Goal: Task Accomplishment & Management: Use online tool/utility

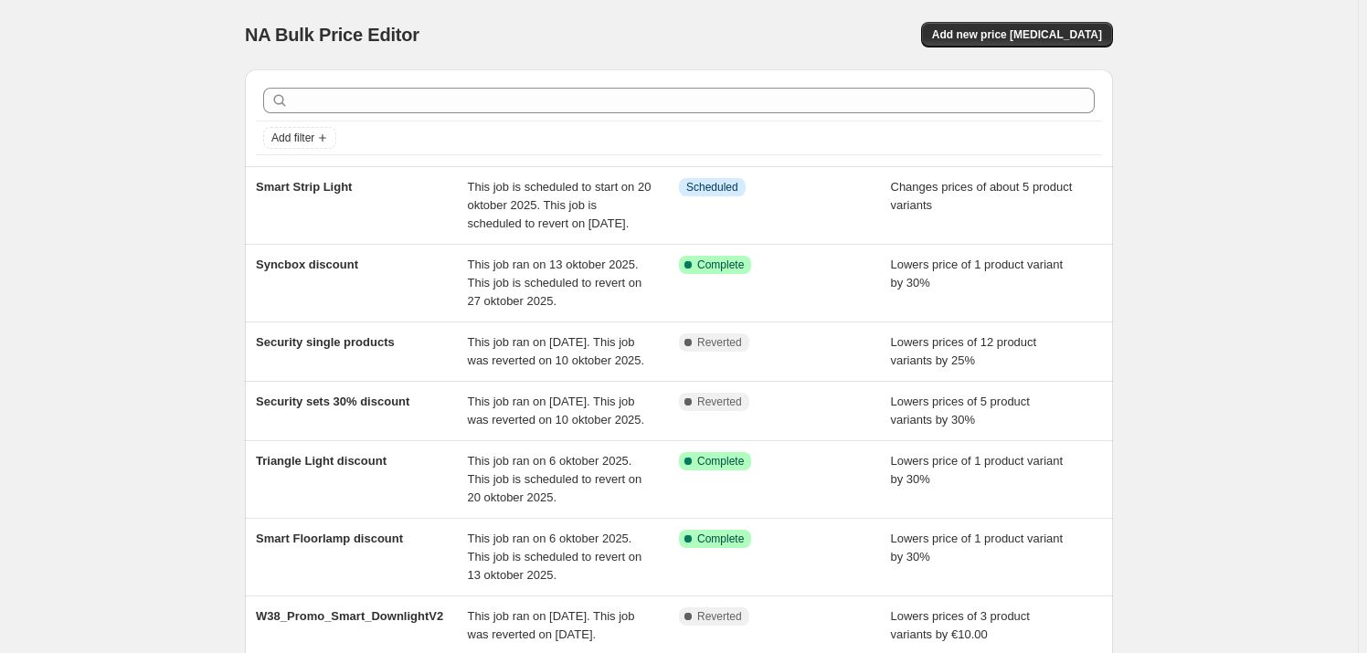
click at [137, 257] on div "NA Bulk Price Editor. This page is ready NA Bulk Price Editor Add new price [ME…" at bounding box center [679, 447] width 1358 height 895
click at [1013, 31] on span "Add new price [MEDICAL_DATA]" at bounding box center [1017, 34] width 170 height 15
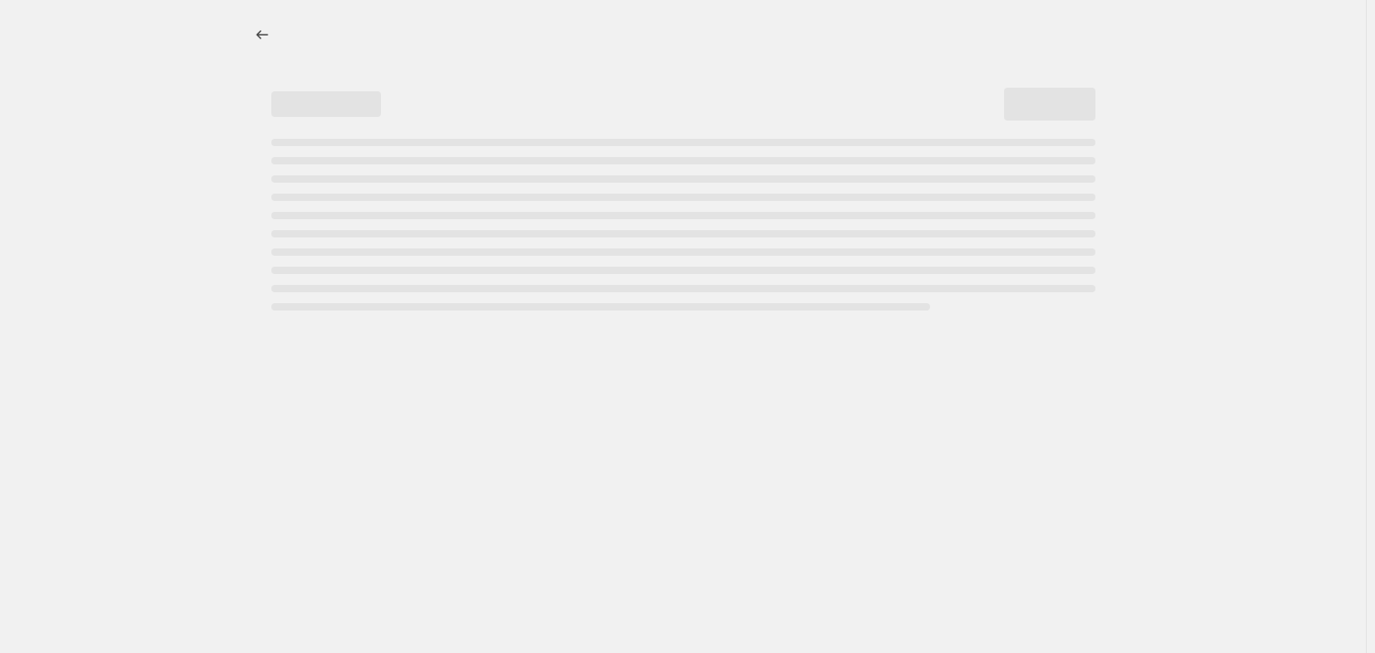
select select "percentage"
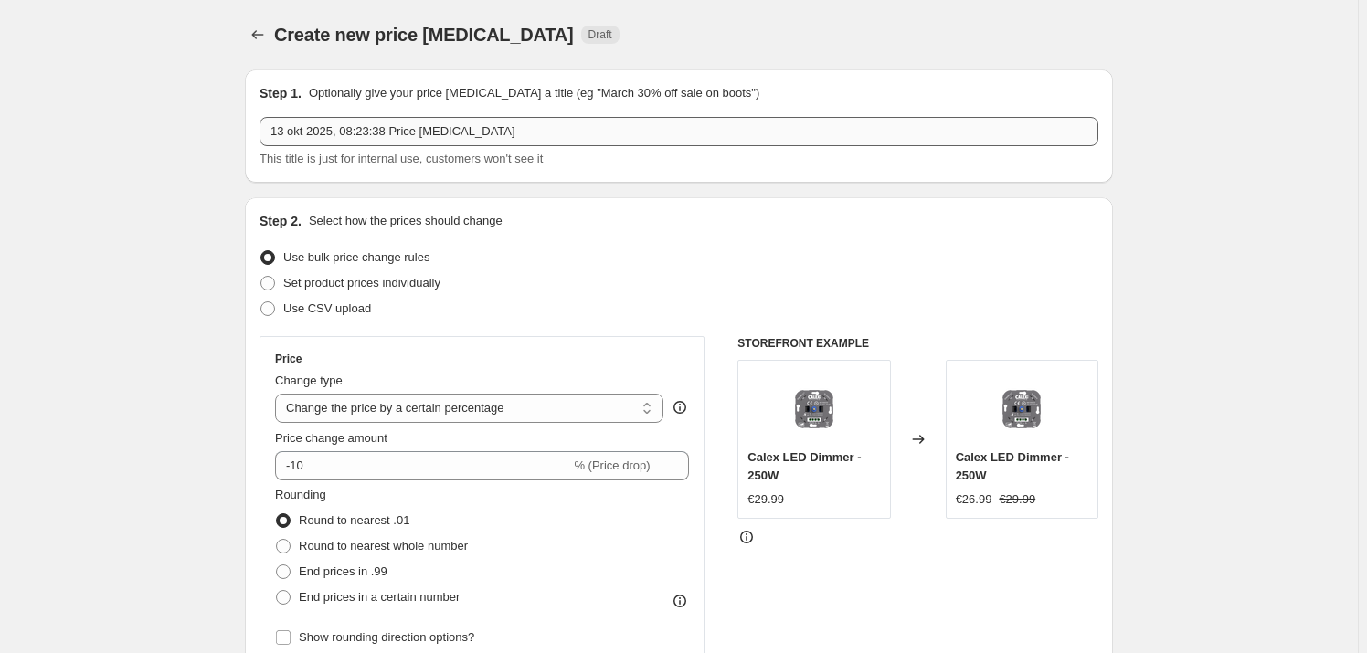
click at [405, 116] on div "Step 1. Optionally give your price [MEDICAL_DATA] a title (eg "March 30% off sa…" at bounding box center [678, 126] width 839 height 84
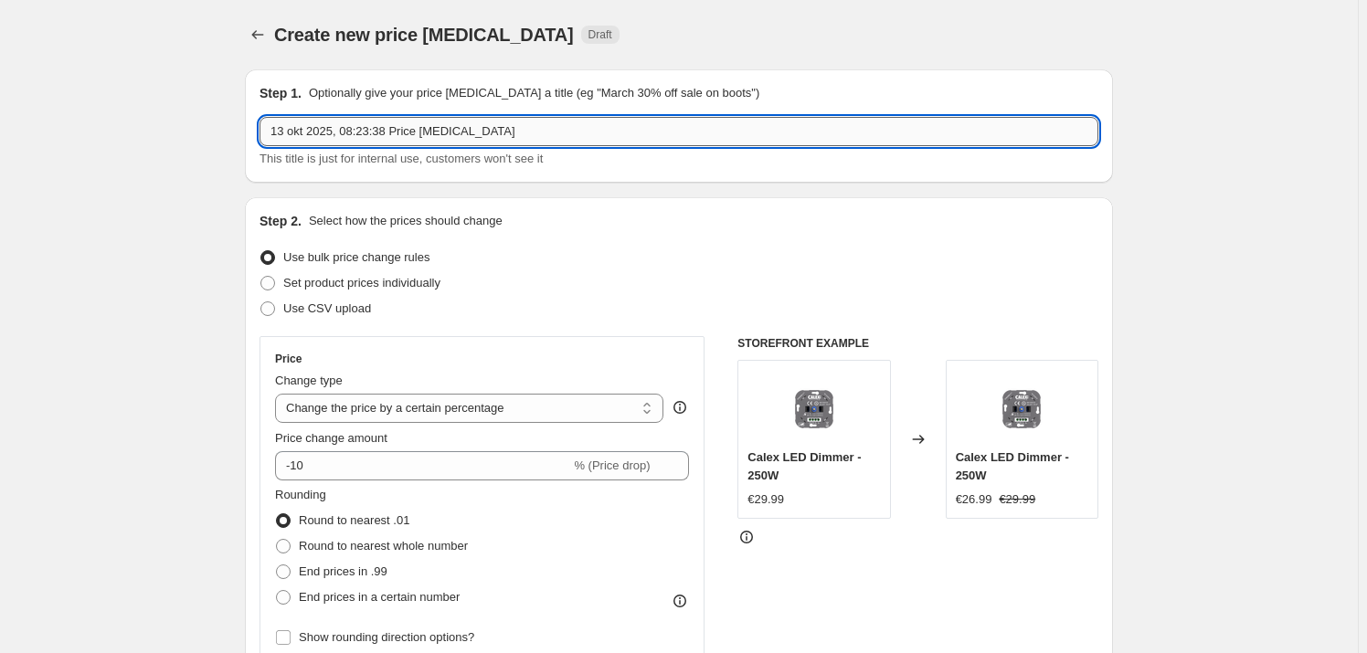
click at [402, 135] on input "13 okt 2025, 08:23:38 Price [MEDICAL_DATA]" at bounding box center [678, 131] width 839 height 29
type input "Security sets"
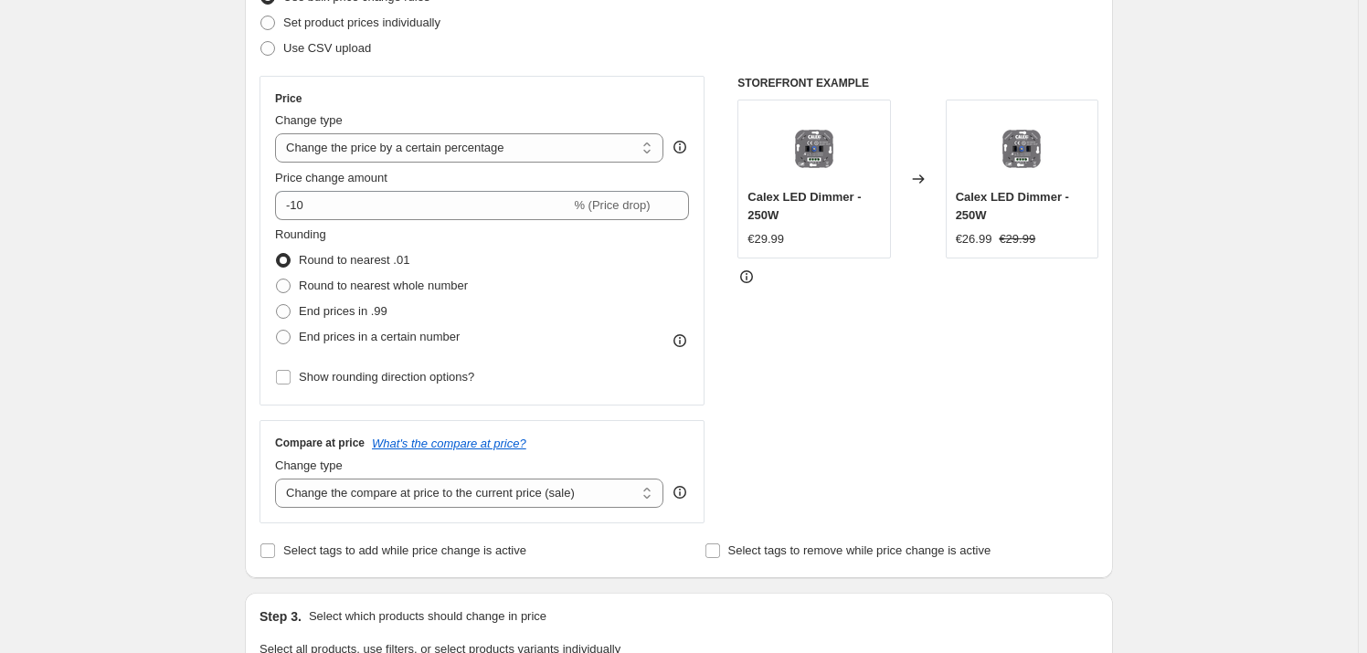
scroll to position [165, 0]
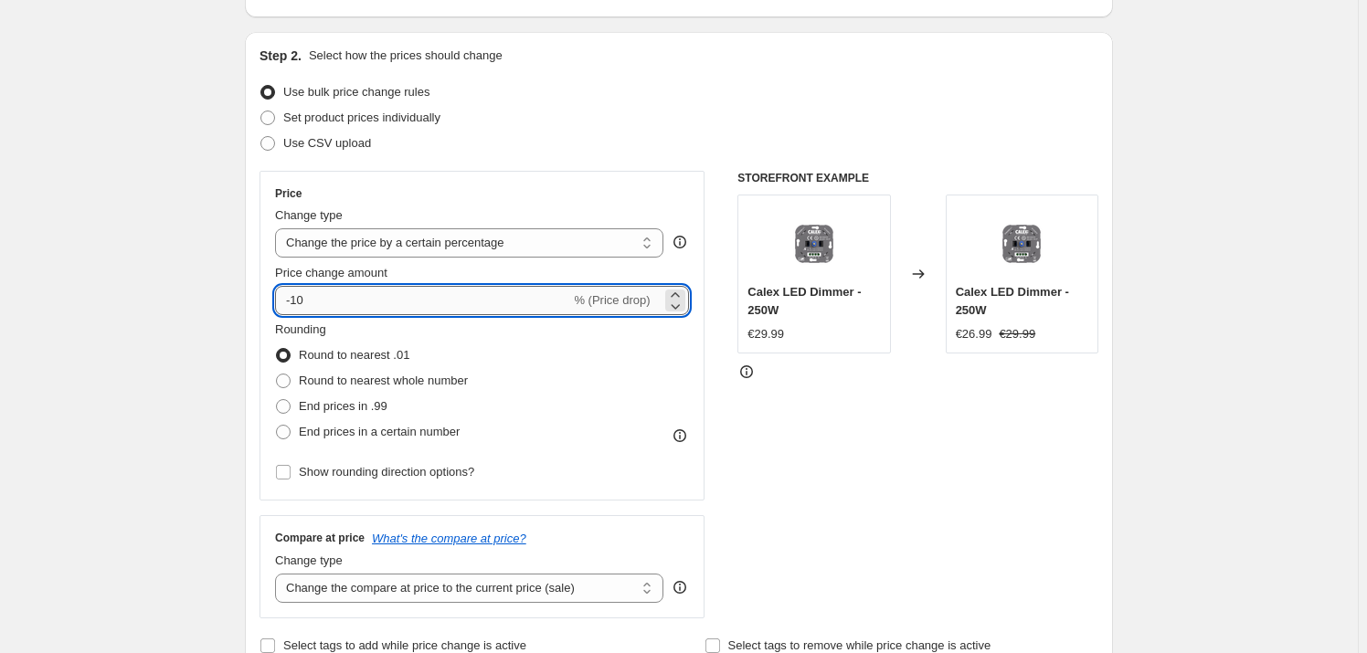
click at [325, 302] on input "-10" at bounding box center [422, 300] width 295 height 29
type input "-1"
type input "-25"
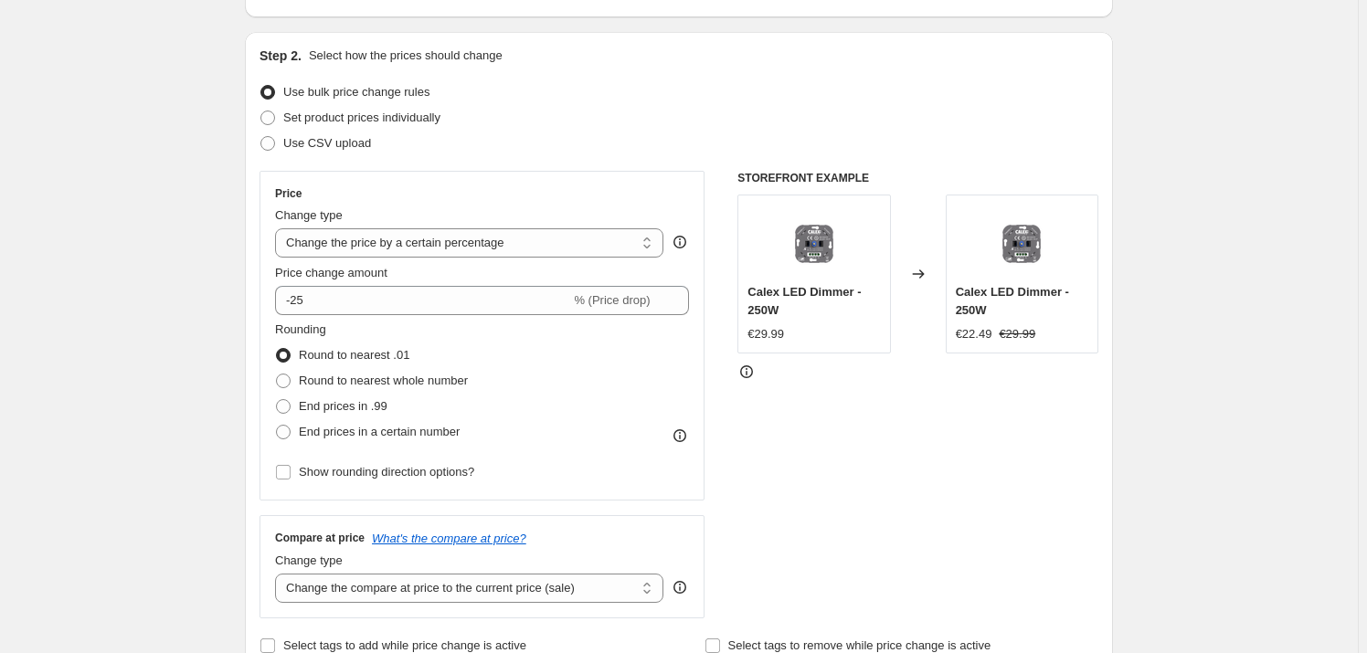
drag, startPoint x: 206, startPoint y: 278, endPoint x: 193, endPoint y: 273, distance: 14.4
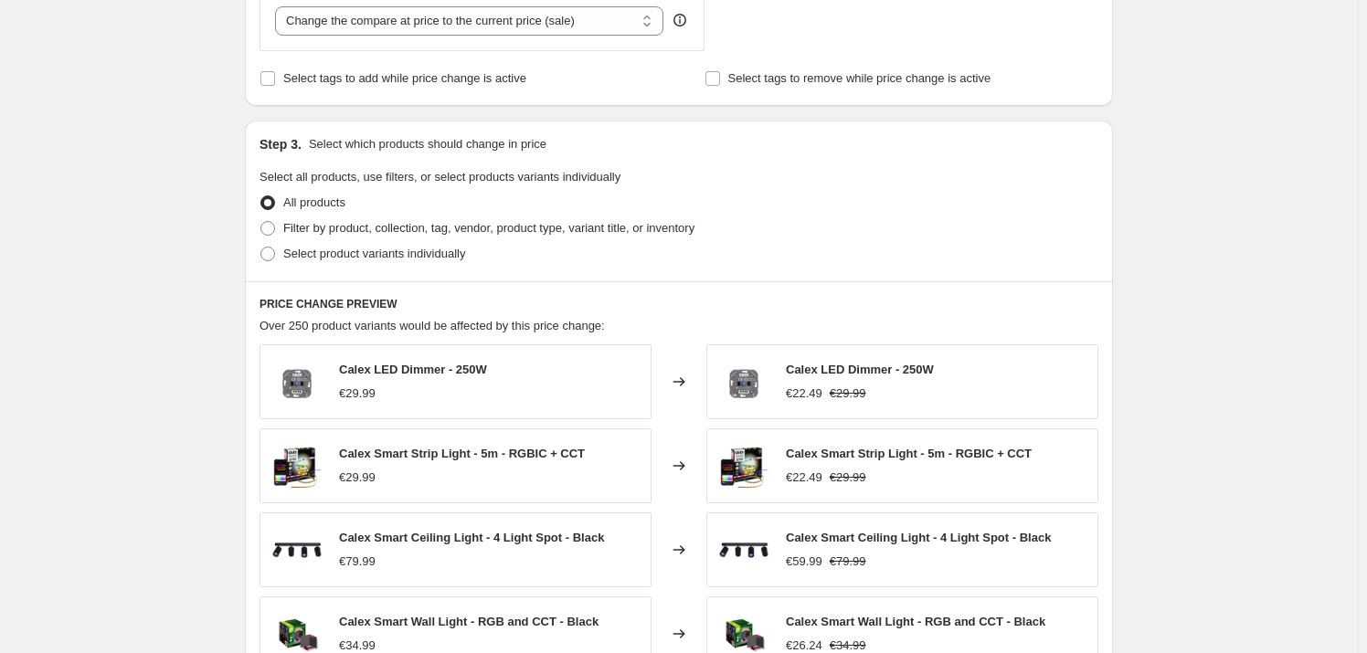
scroll to position [747, 0]
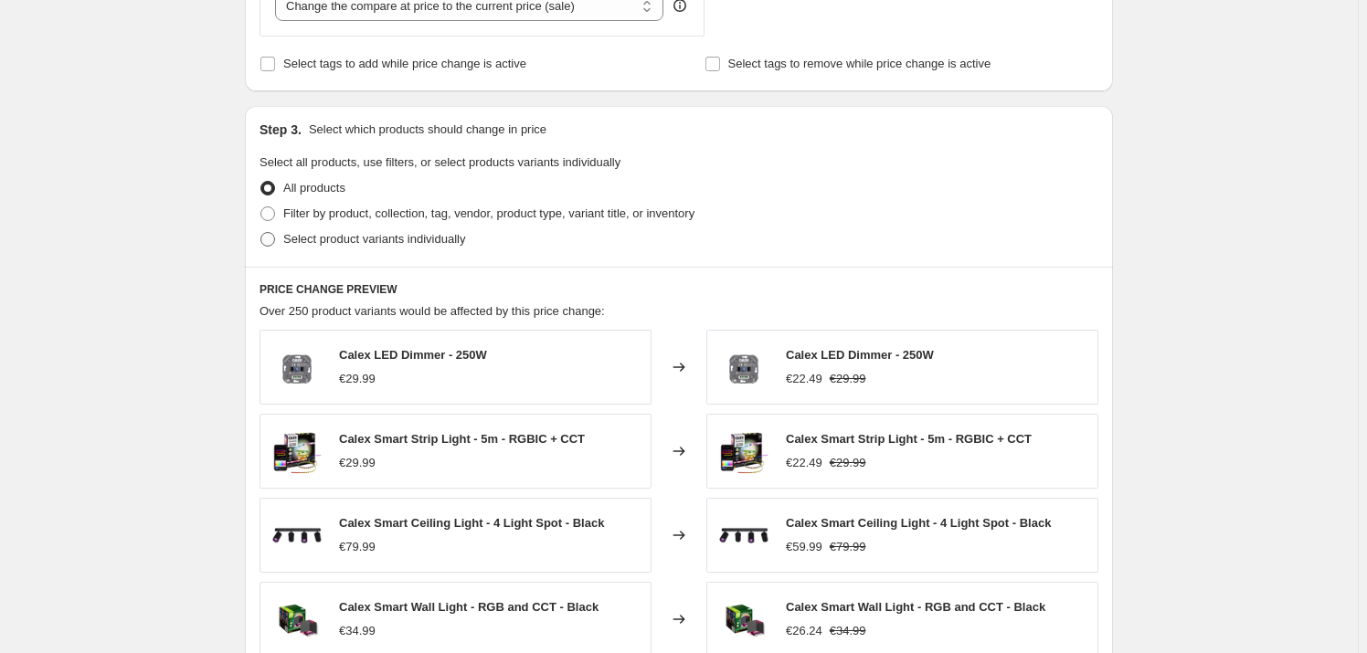
click at [347, 232] on span "Select product variants individually" at bounding box center [374, 239] width 182 height 14
click at [261, 232] on input "Select product variants individually" at bounding box center [260, 232] width 1 height 1
radio input "true"
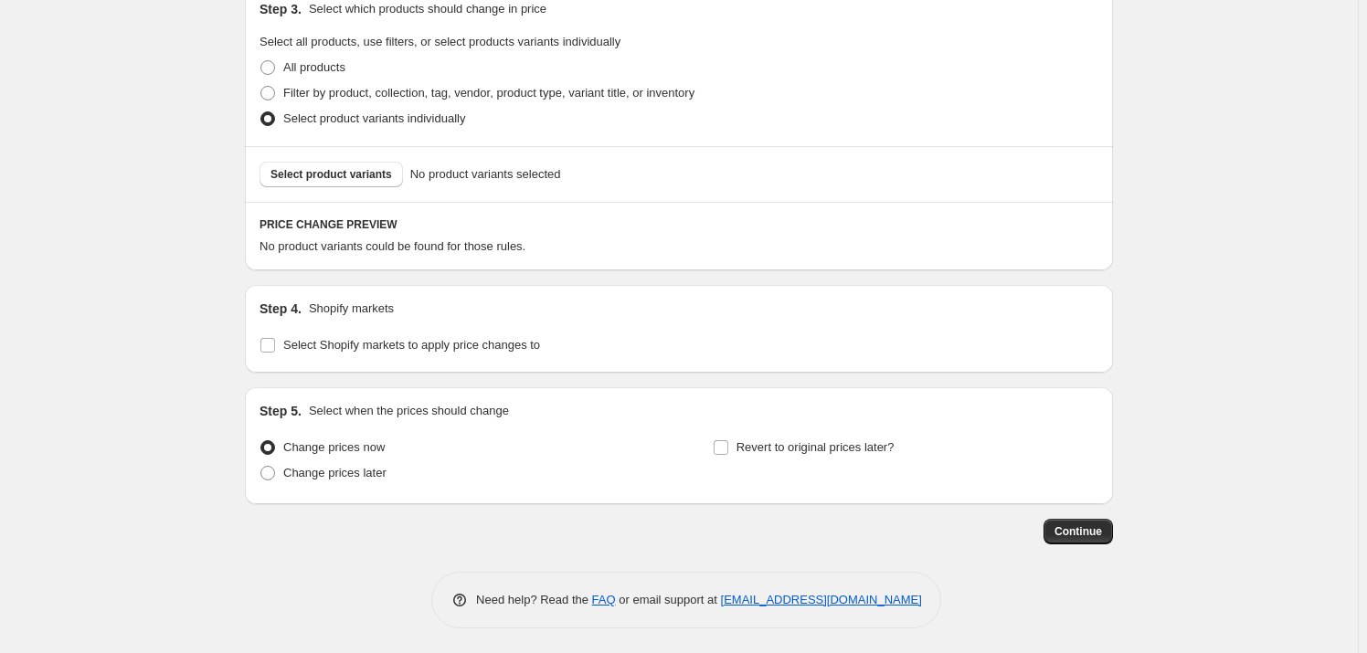
scroll to position [870, 0]
click at [322, 167] on span "Select product variants" at bounding box center [330, 172] width 121 height 15
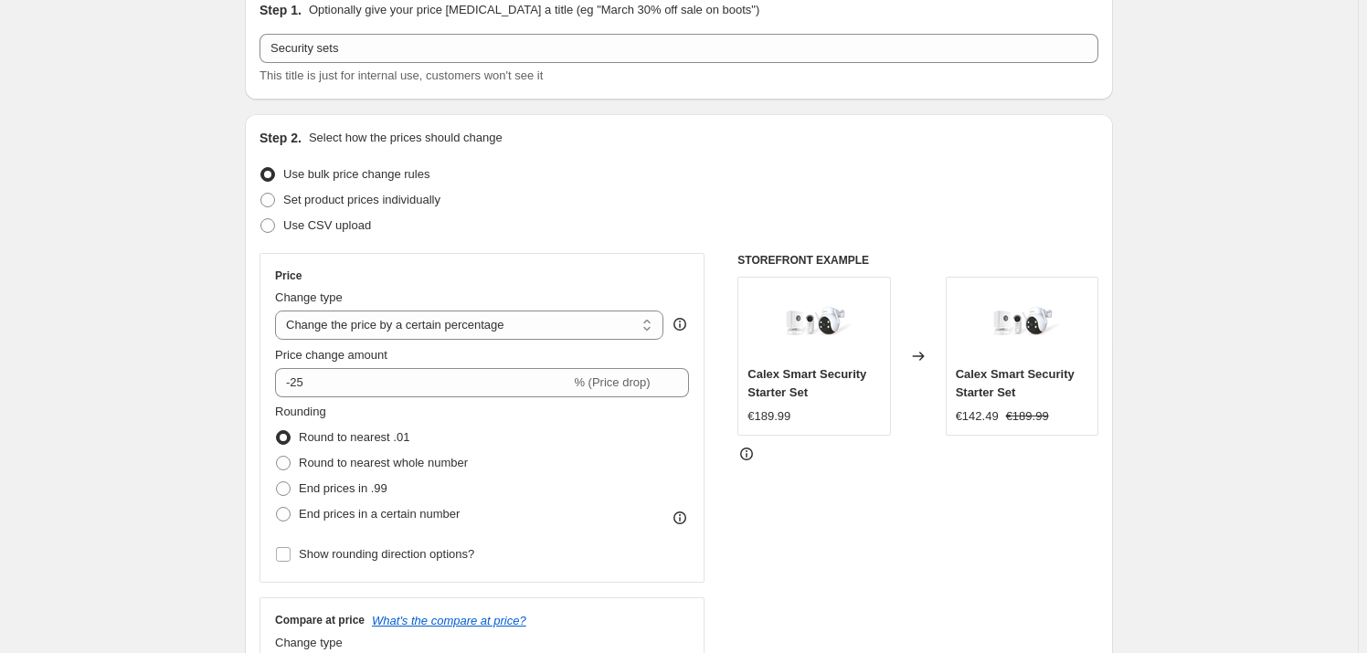
scroll to position [0, 0]
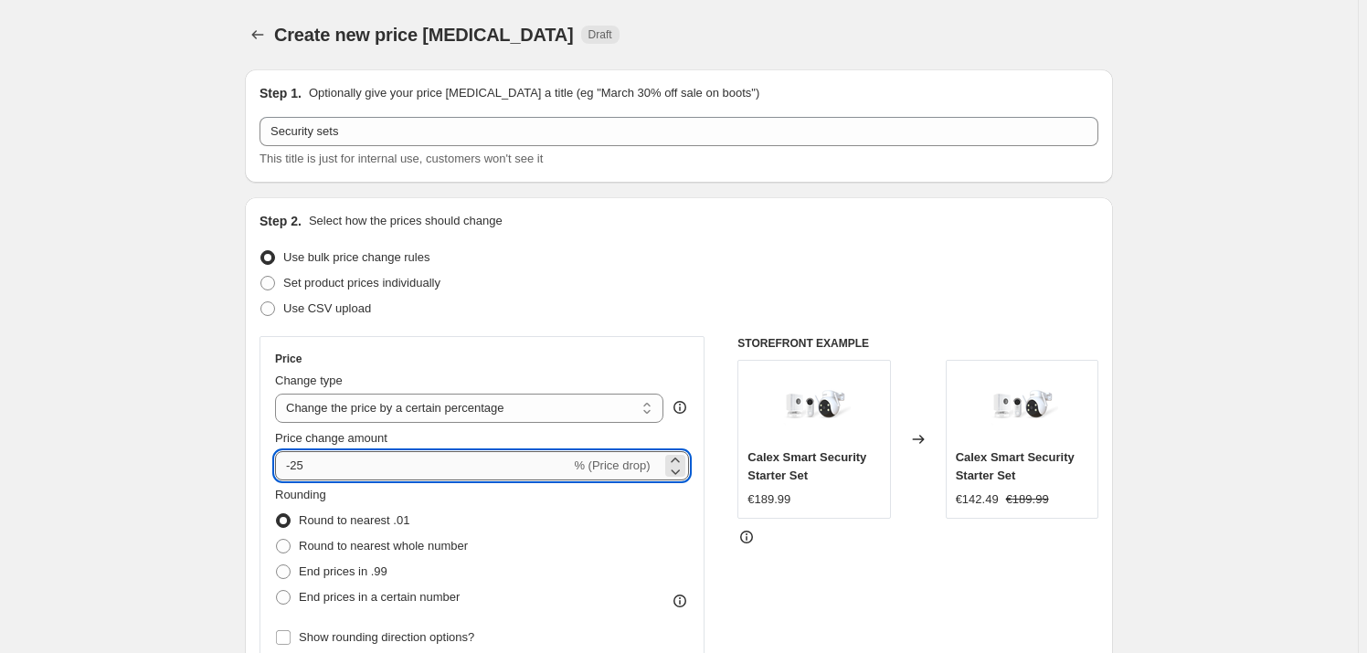
click at [391, 469] on input "-25" at bounding box center [422, 465] width 295 height 29
type input "-20"
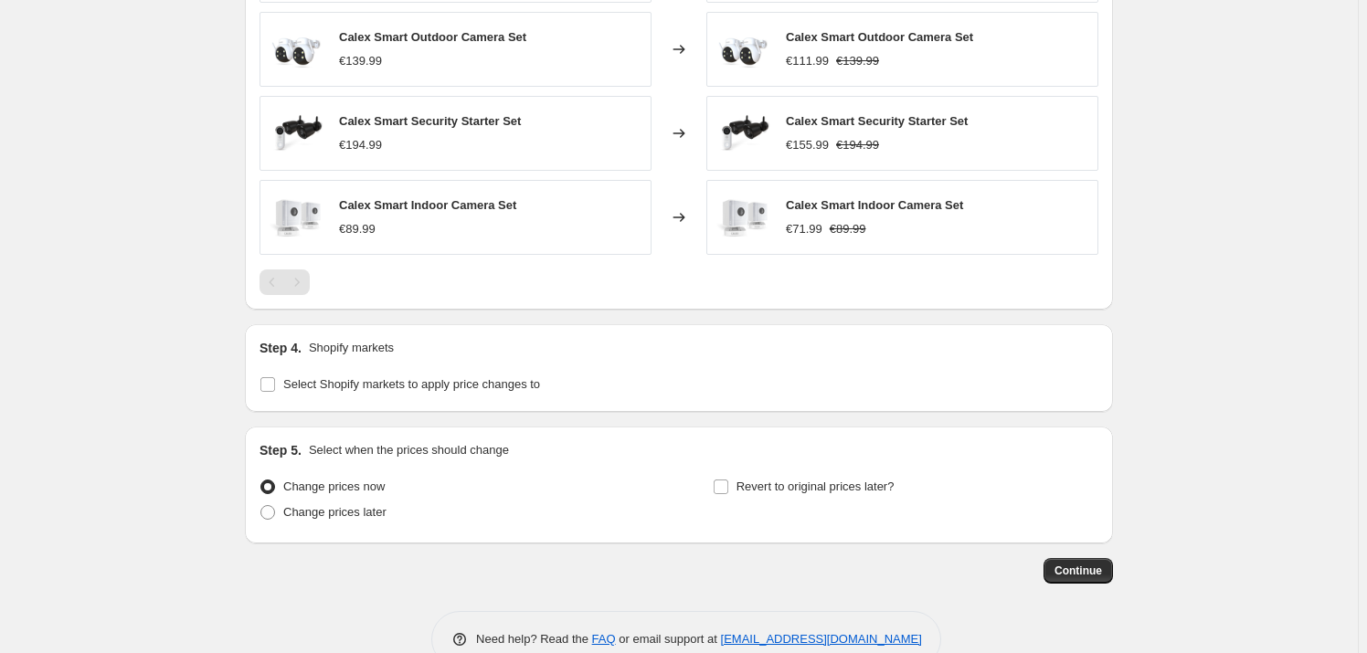
scroll to position [1329, 0]
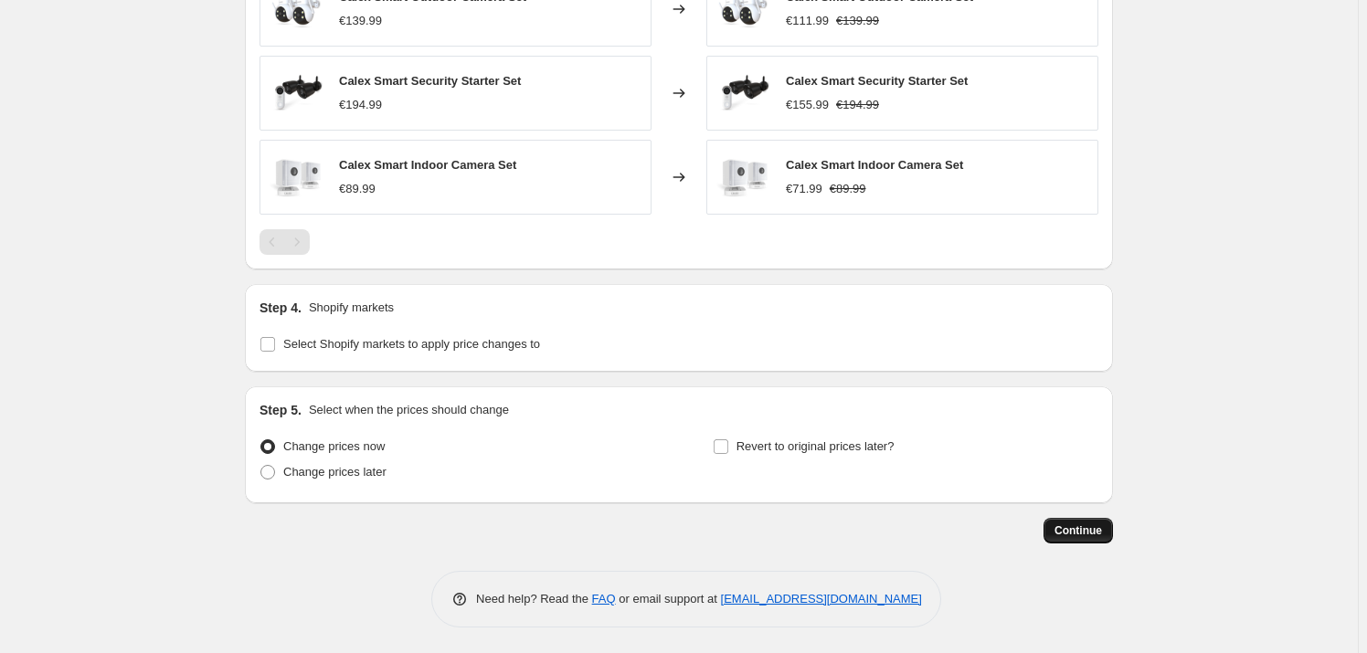
click at [1084, 519] on button "Continue" at bounding box center [1077, 531] width 69 height 26
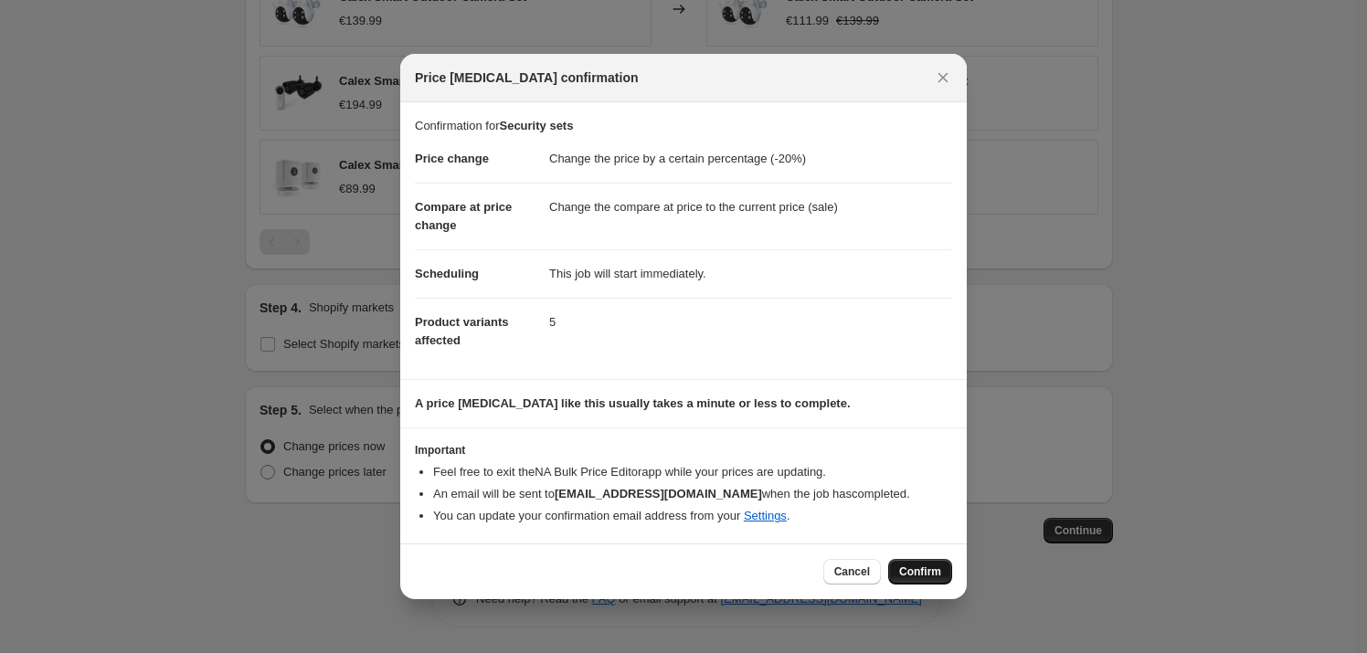
click at [926, 571] on span "Confirm" at bounding box center [920, 572] width 42 height 15
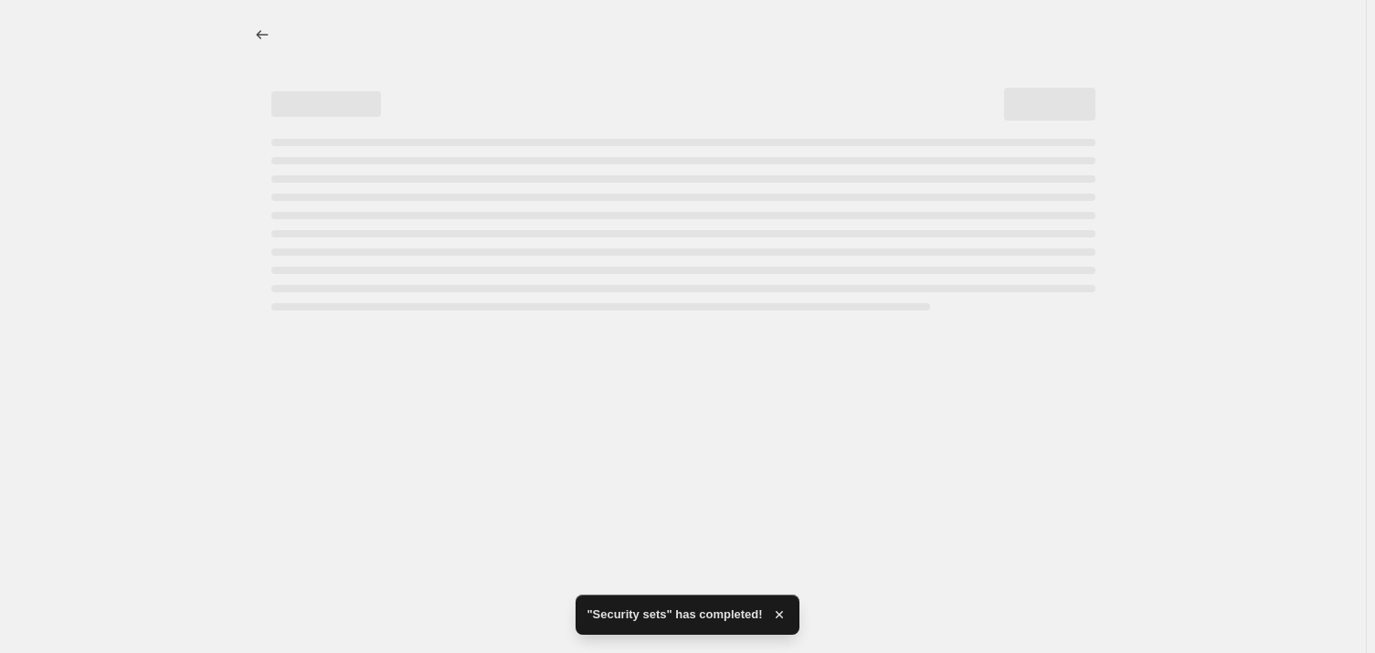
select select "percentage"
